Goal: Navigation & Orientation: Find specific page/section

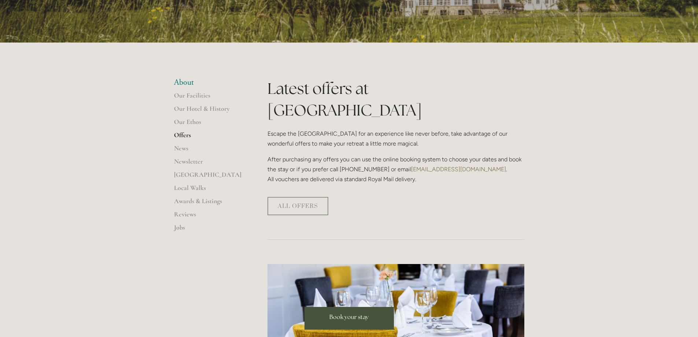
scroll to position [140, 0]
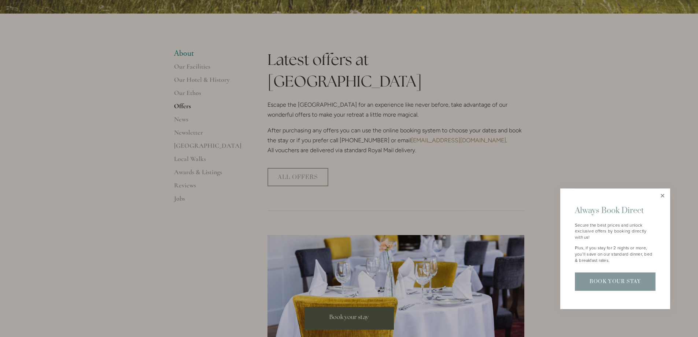
click at [661, 197] on link "Close" at bounding box center [662, 195] width 13 height 13
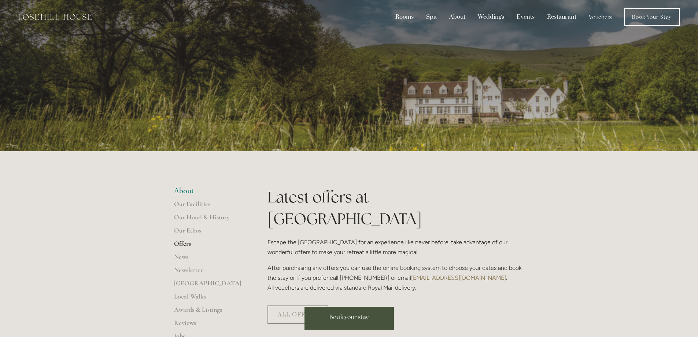
scroll to position [0, 0]
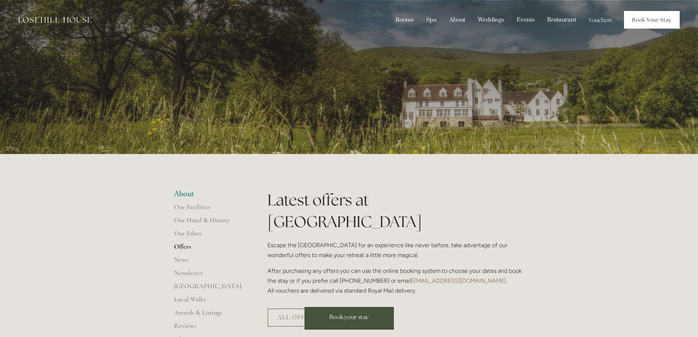
click at [667, 20] on link "Book Your Stay" at bounding box center [652, 20] width 56 height 18
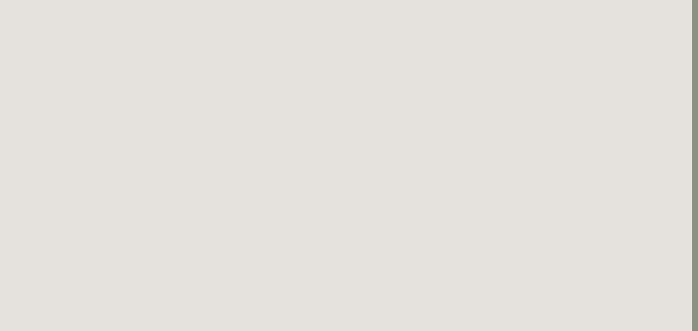
scroll to position [0, 6]
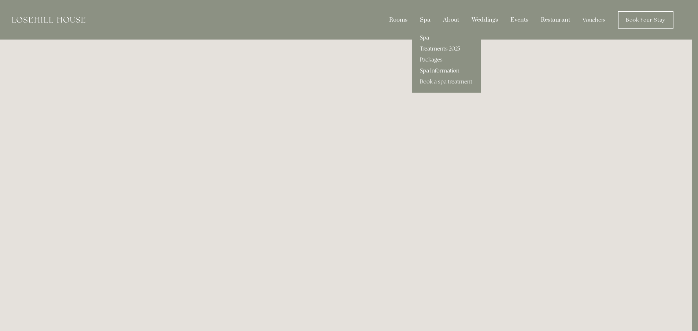
click at [424, 21] on div "Spa" at bounding box center [425, 20] width 22 height 14
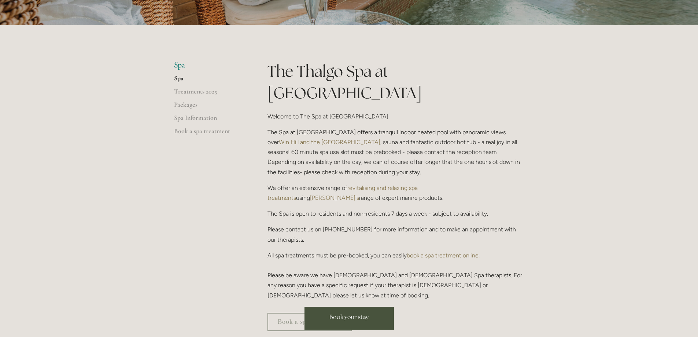
scroll to position [129, 0]
click at [182, 105] on link "Packages" at bounding box center [209, 106] width 70 height 13
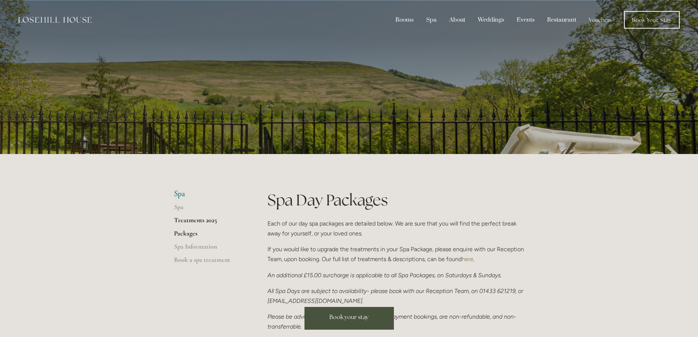
click at [193, 218] on link "Treatments 2025" at bounding box center [209, 222] width 70 height 13
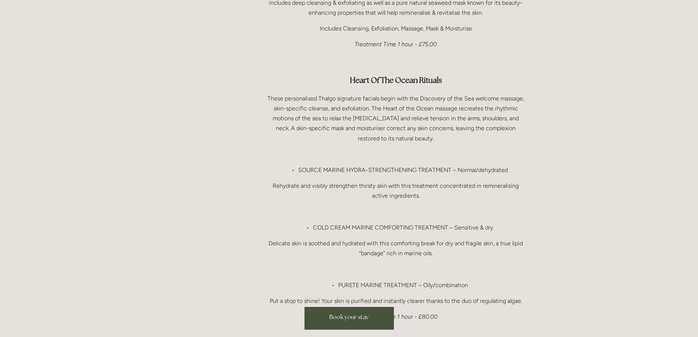
scroll to position [663, 0]
